Goal: Information Seeking & Learning: Learn about a topic

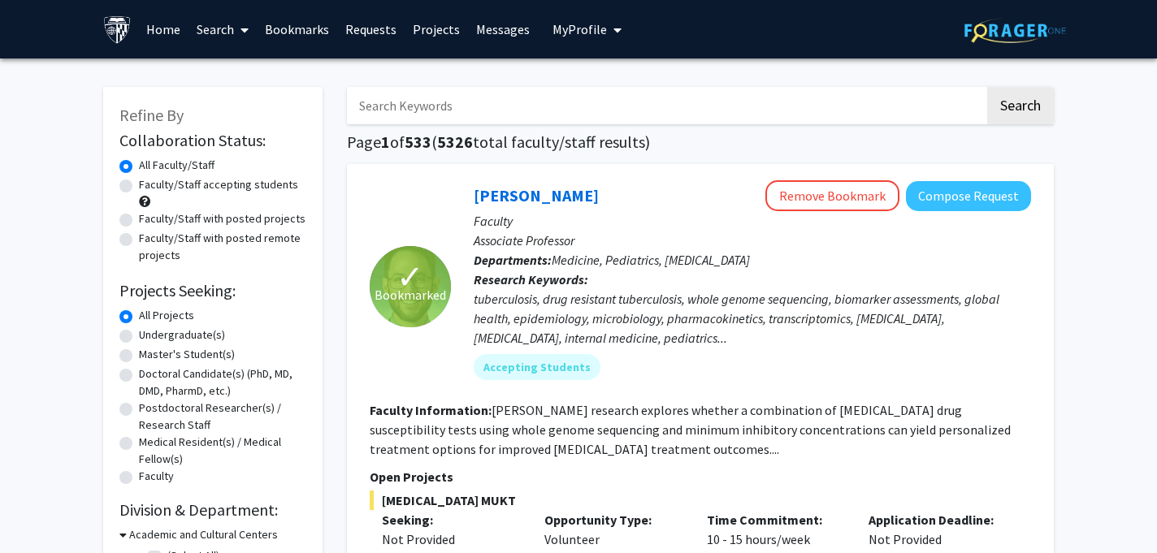
click at [492, 99] on input "Search Keywords" at bounding box center [666, 105] width 638 height 37
type input "biostatistics"
click at [987, 87] on button "Search" at bounding box center [1020, 105] width 67 height 37
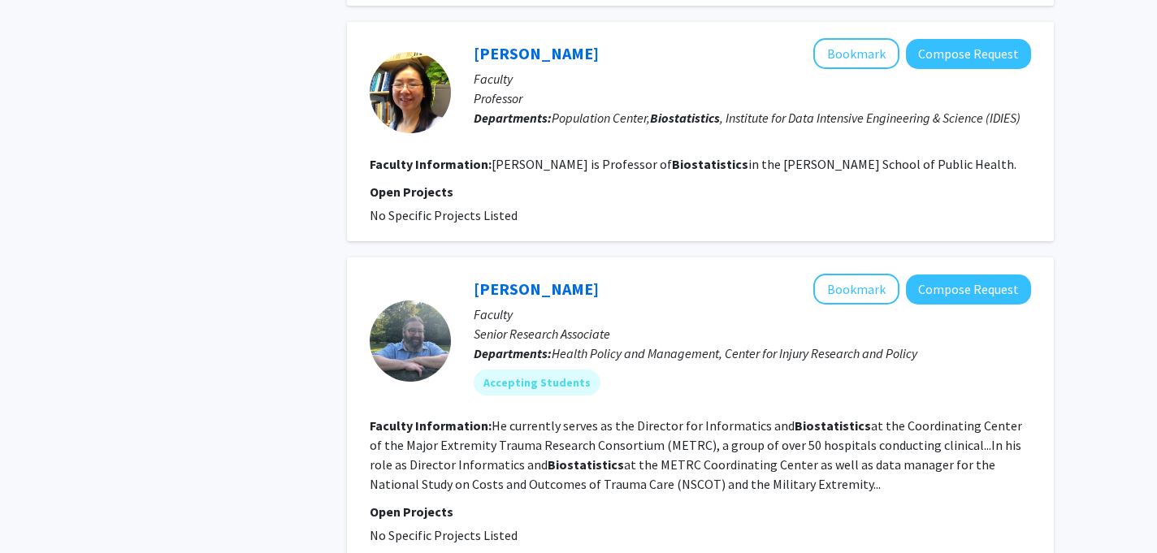
scroll to position [1655, 0]
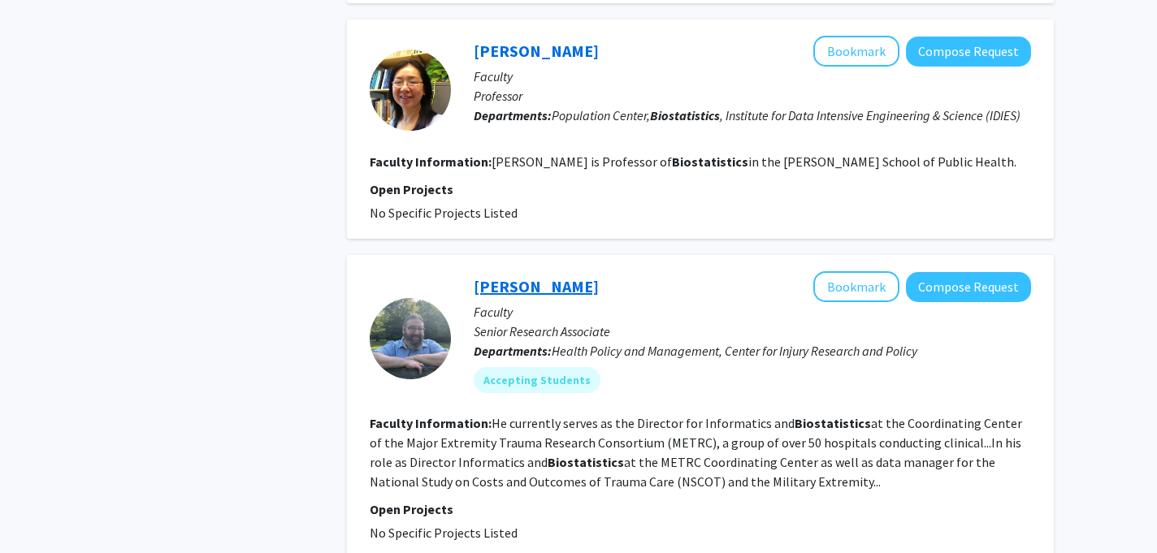
click at [523, 276] on link "[PERSON_NAME]" at bounding box center [536, 286] width 125 height 20
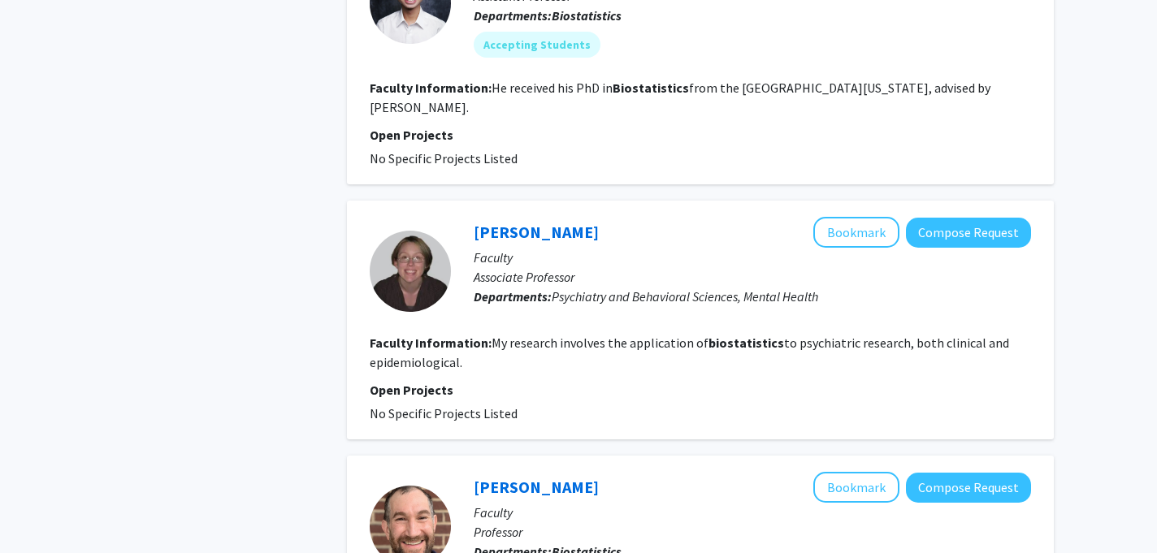
scroll to position [2303, 0]
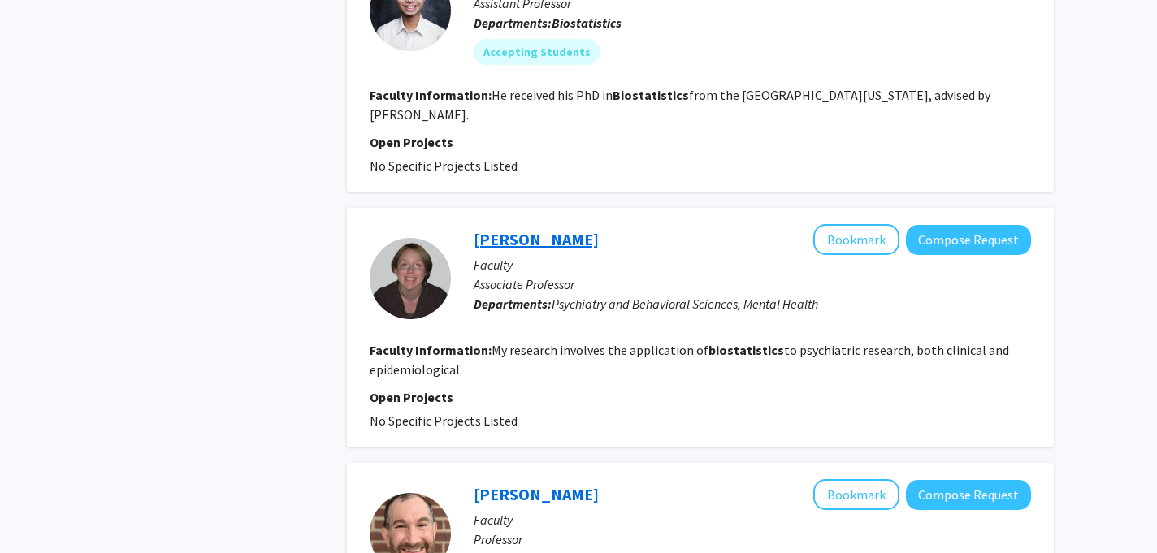
click at [599, 229] on link "[PERSON_NAME]" at bounding box center [536, 239] width 125 height 20
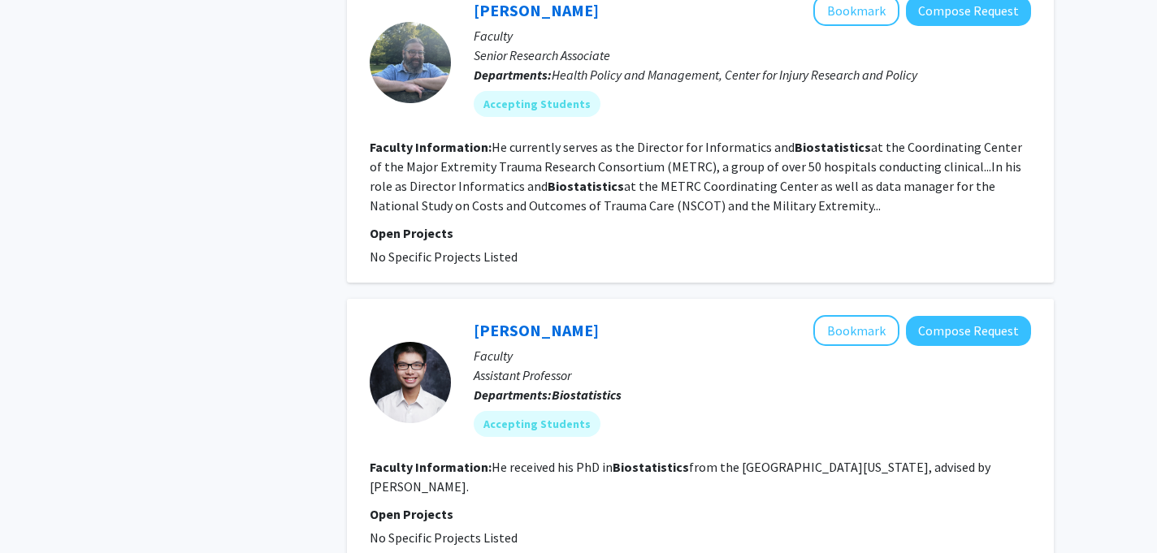
scroll to position [1932, 0]
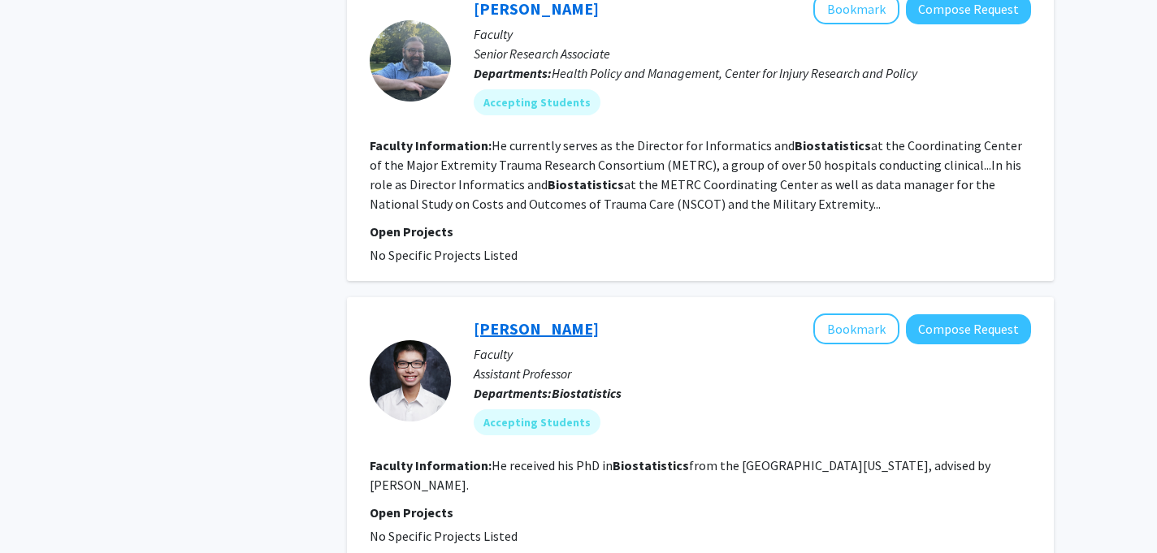
click at [528, 319] on link "[PERSON_NAME]" at bounding box center [536, 329] width 125 height 20
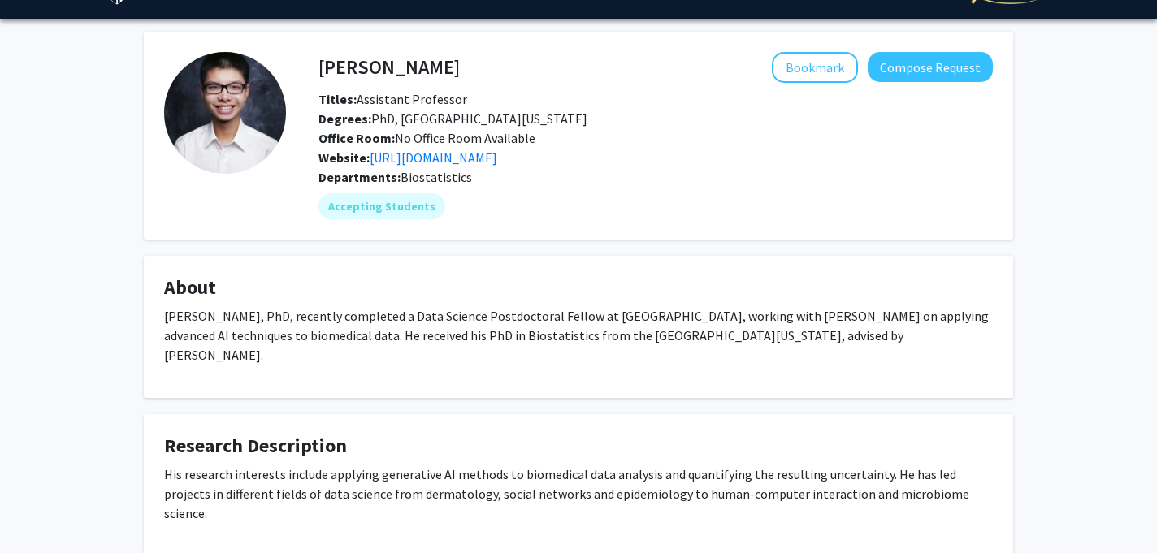
scroll to position [37, 0]
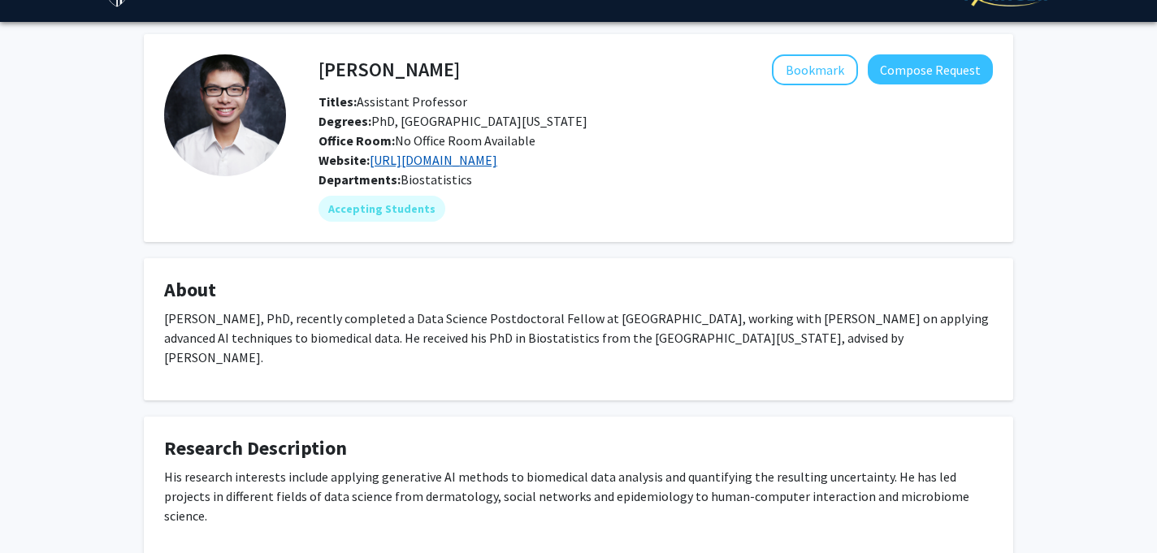
click at [494, 161] on link "[URL][DOMAIN_NAME]" at bounding box center [434, 160] width 128 height 16
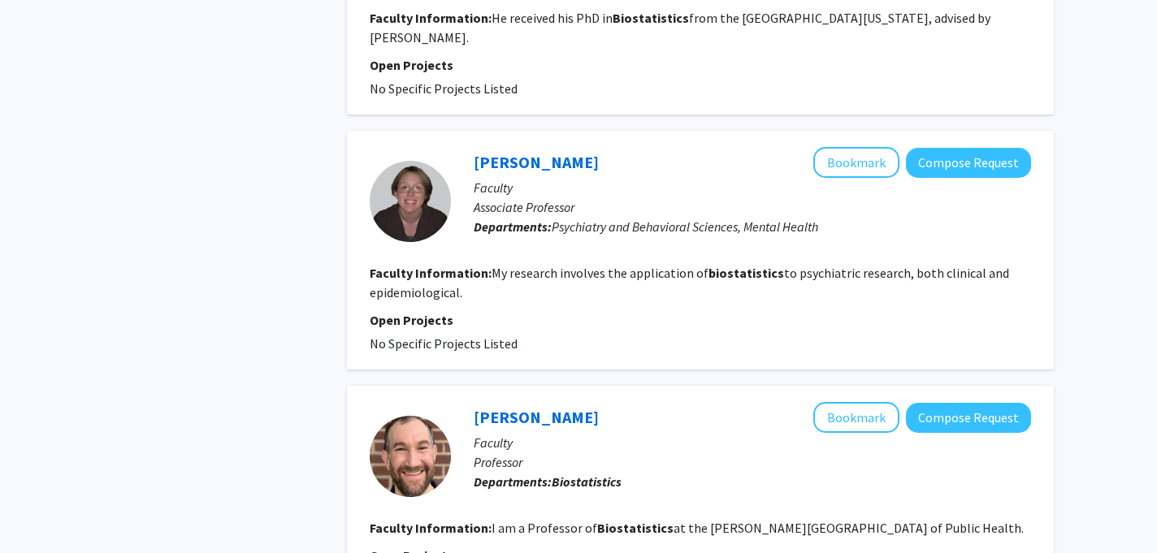
scroll to position [2573, 0]
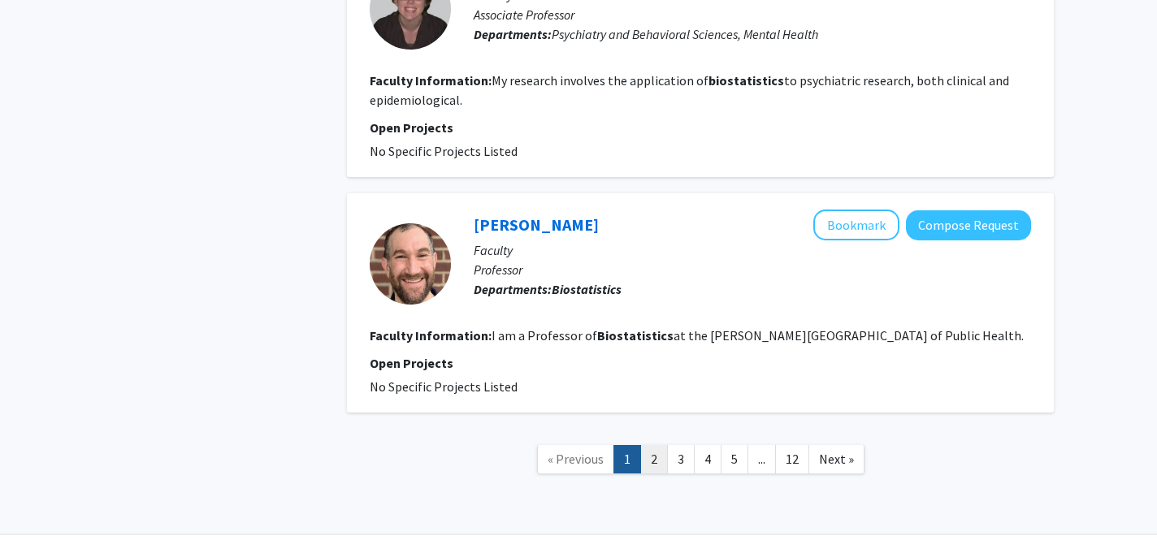
click at [654, 445] on link "2" at bounding box center [654, 459] width 28 height 28
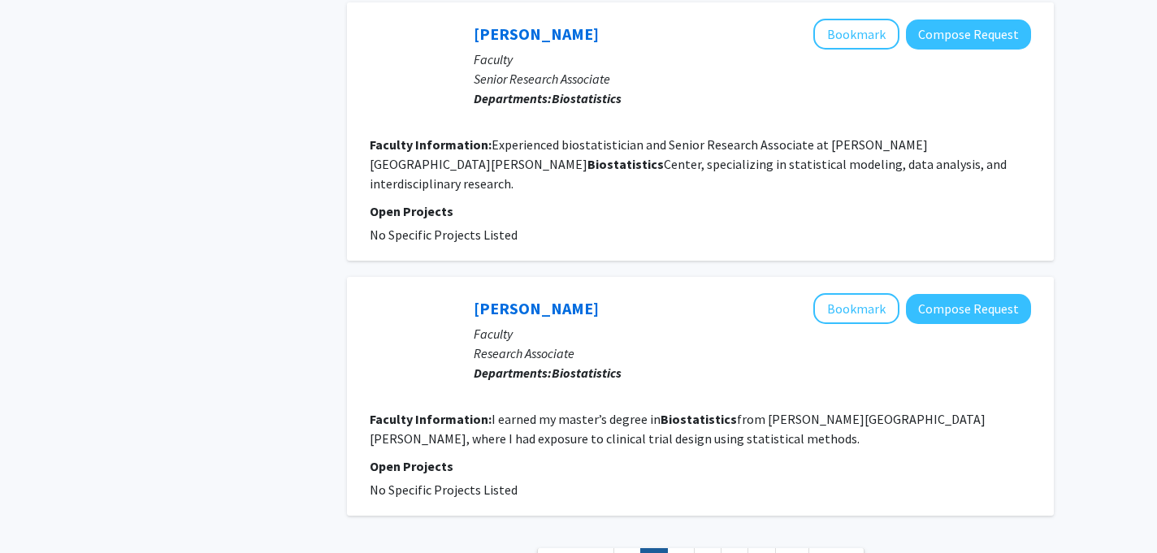
scroll to position [2677, 0]
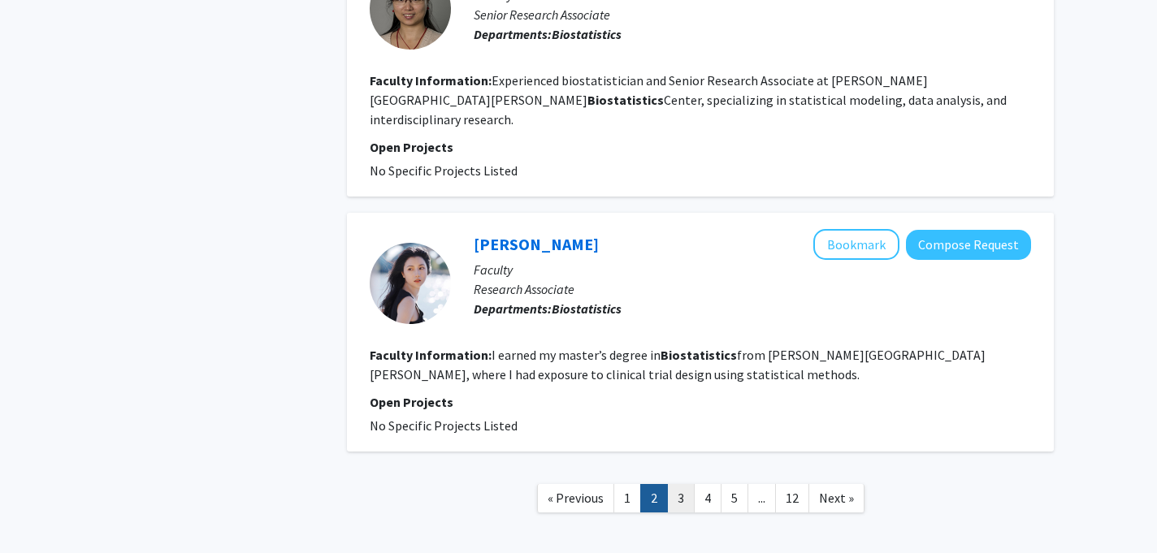
click at [687, 484] on link "3" at bounding box center [681, 498] width 28 height 28
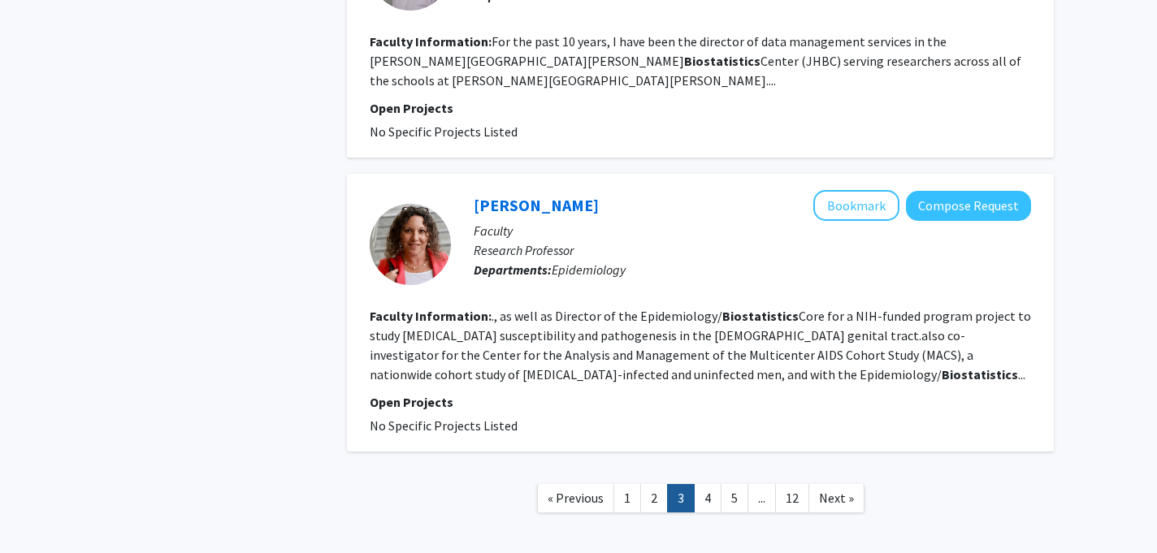
scroll to position [2560, 0]
click at [626, 484] on link "1" at bounding box center [628, 498] width 28 height 28
